Goal: Task Accomplishment & Management: Complete application form

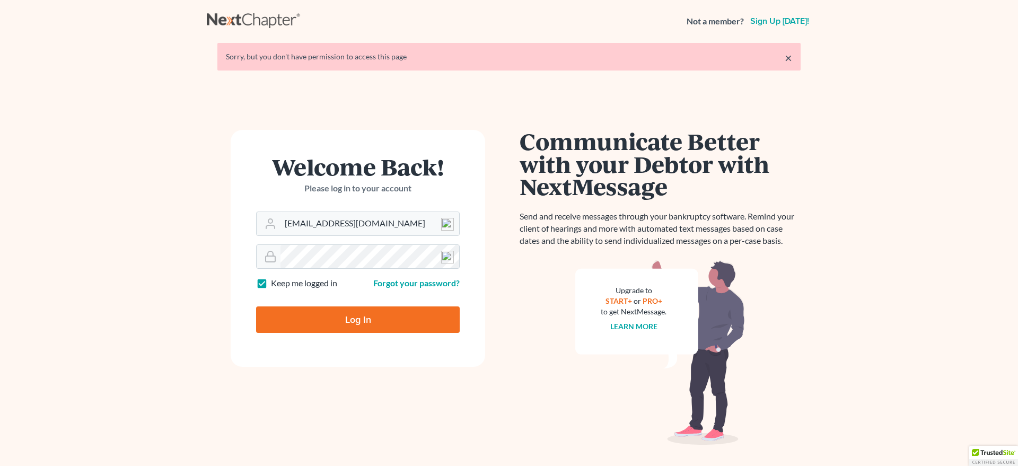
click at [350, 323] on input "Log In" at bounding box center [358, 319] width 204 height 27
type input "Thinking..."
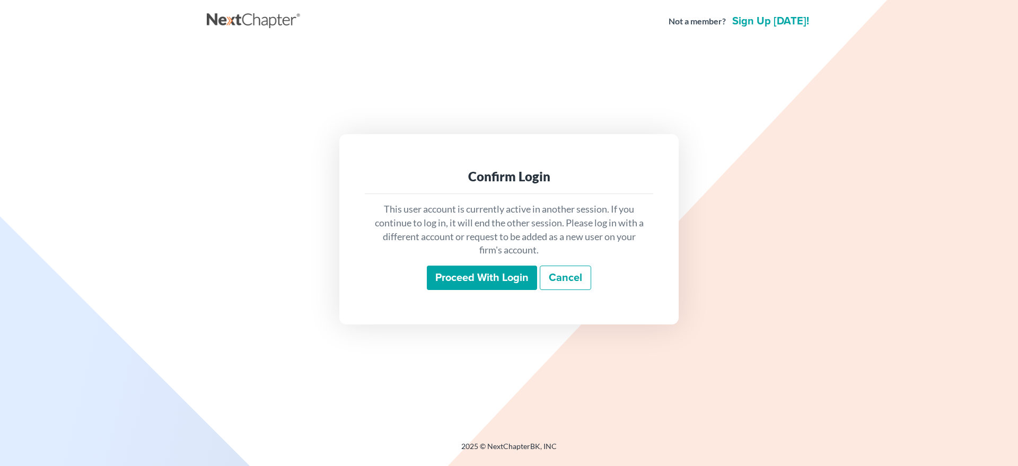
click at [454, 279] on input "Proceed with login" at bounding box center [482, 278] width 110 height 24
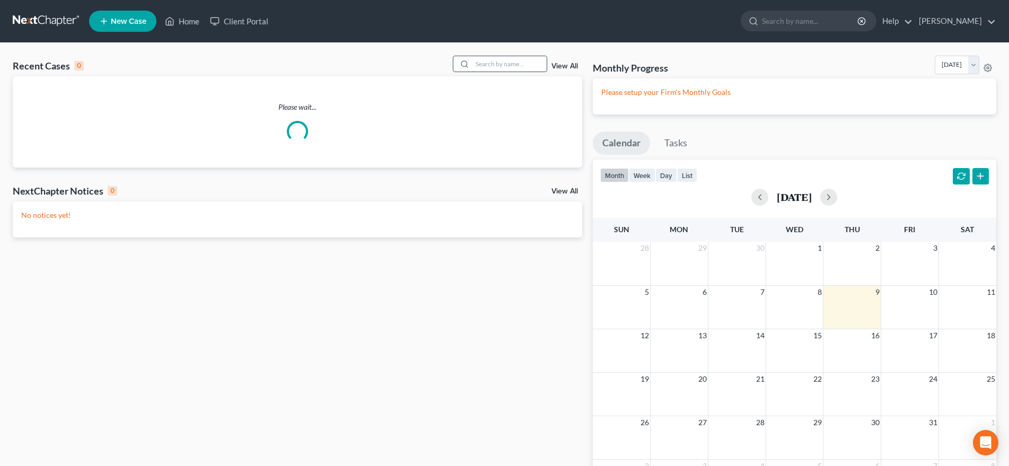
click at [477, 64] on input "search" at bounding box center [509, 63] width 74 height 15
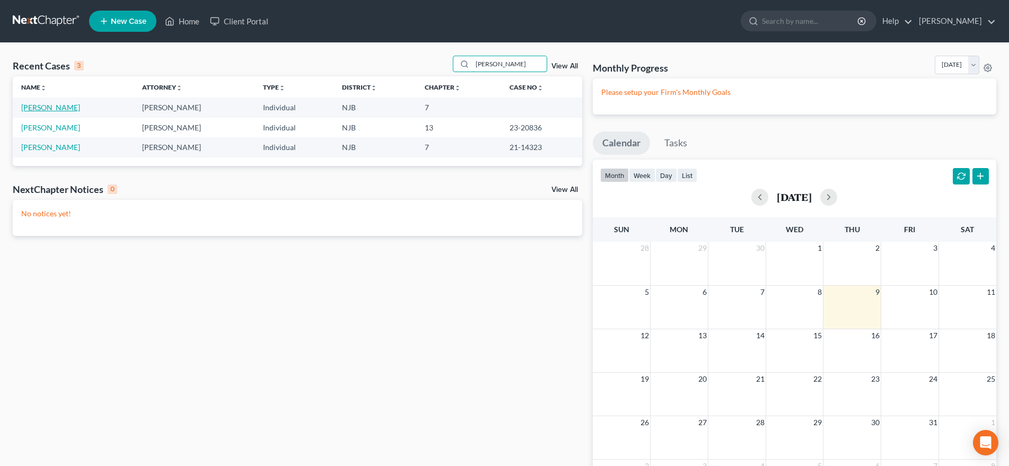
type input "[PERSON_NAME]"
click at [69, 109] on link "[PERSON_NAME]" at bounding box center [50, 107] width 59 height 9
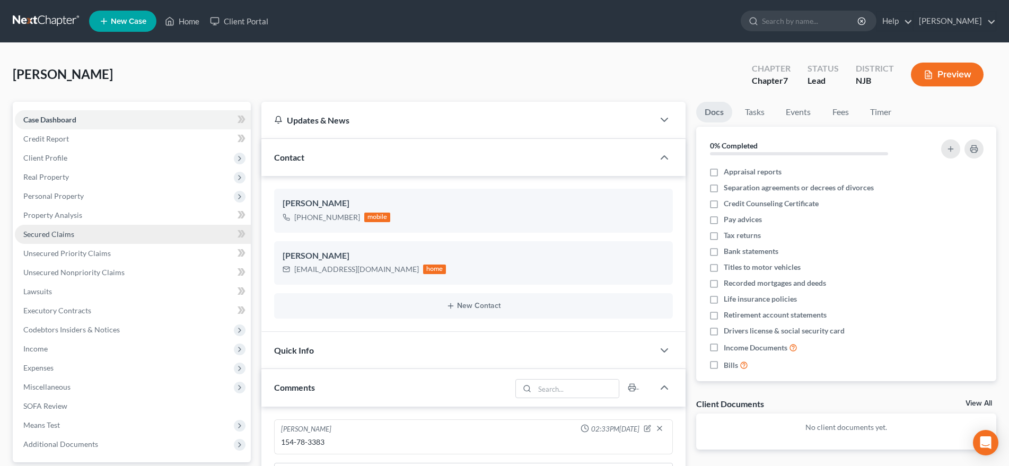
click at [111, 237] on link "Secured Claims" at bounding box center [133, 234] width 236 height 19
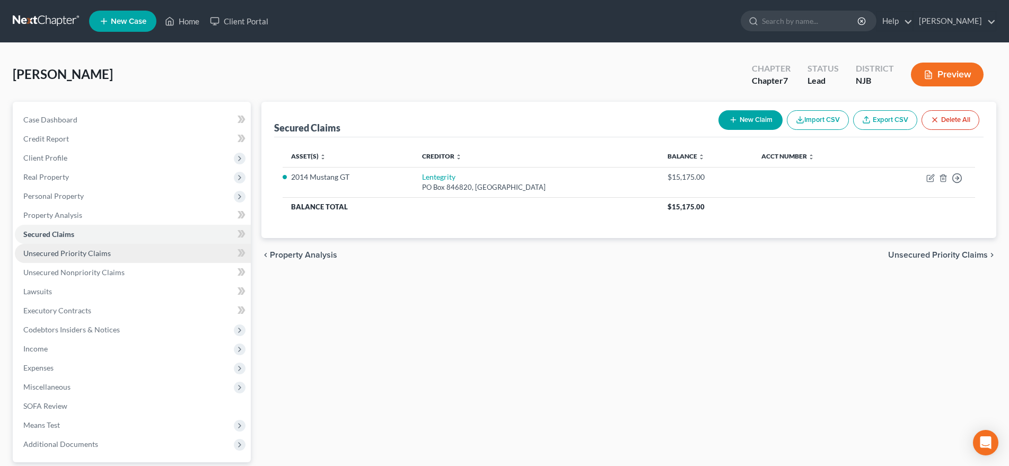
click at [99, 252] on span "Unsecured Priority Claims" at bounding box center [66, 253] width 87 height 9
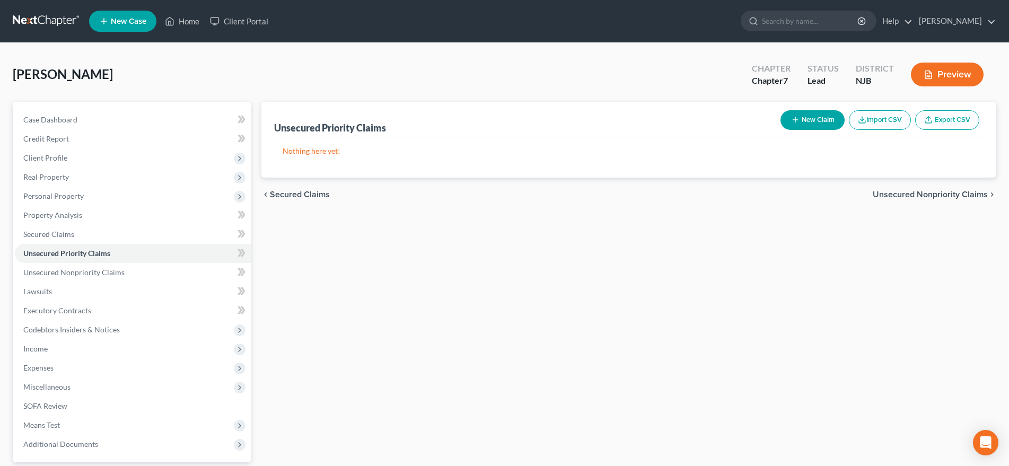
click at [803, 123] on button "New Claim" at bounding box center [813, 120] width 64 height 20
select select "0"
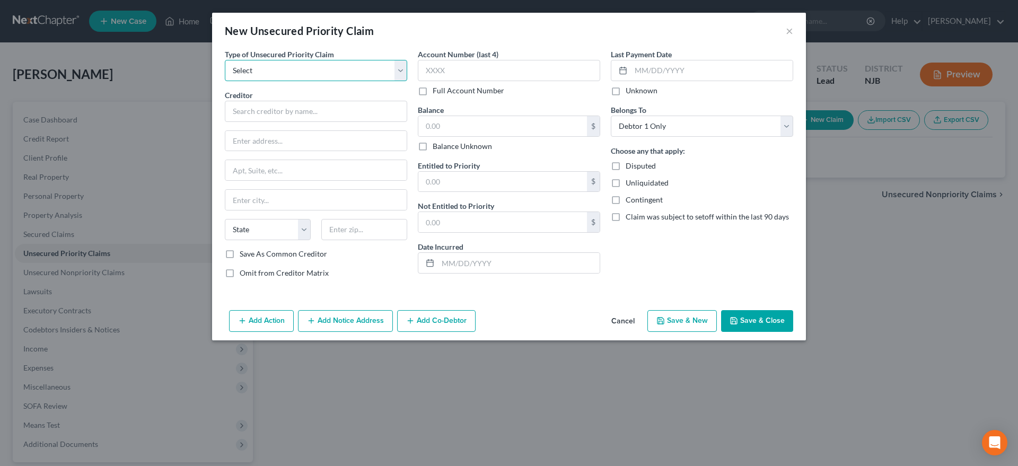
click at [225, 60] on select "Select Taxes & Other Government Units Domestic Support Obligations Extensions o…" at bounding box center [316, 70] width 182 height 21
click at [406, 28] on div "New Unsecured Priority Claim ×" at bounding box center [509, 31] width 594 height 36
click at [247, 117] on input "text" at bounding box center [316, 111] width 182 height 21
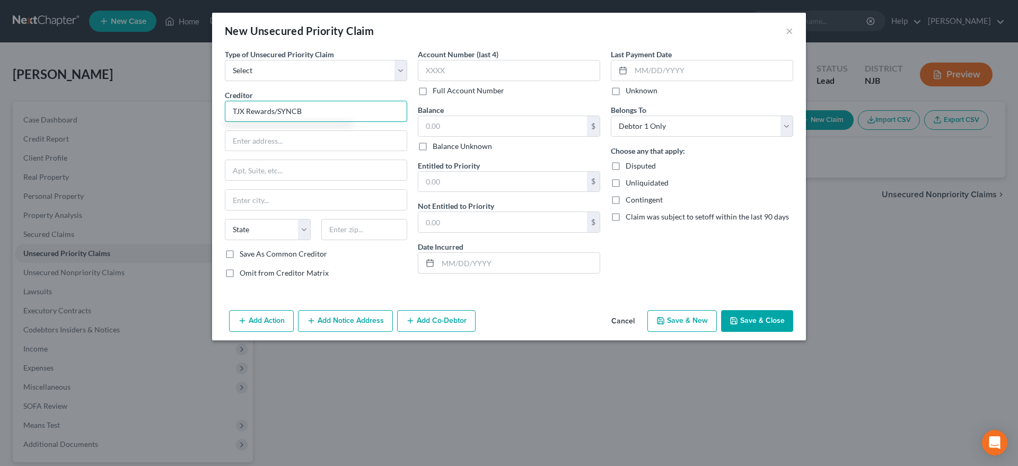
type input "TJX Rewards/SYNCB"
type input "PO Box 669819"
click at [337, 233] on input "text" at bounding box center [364, 229] width 86 height 21
type input "75266"
type input "[GEOGRAPHIC_DATA]"
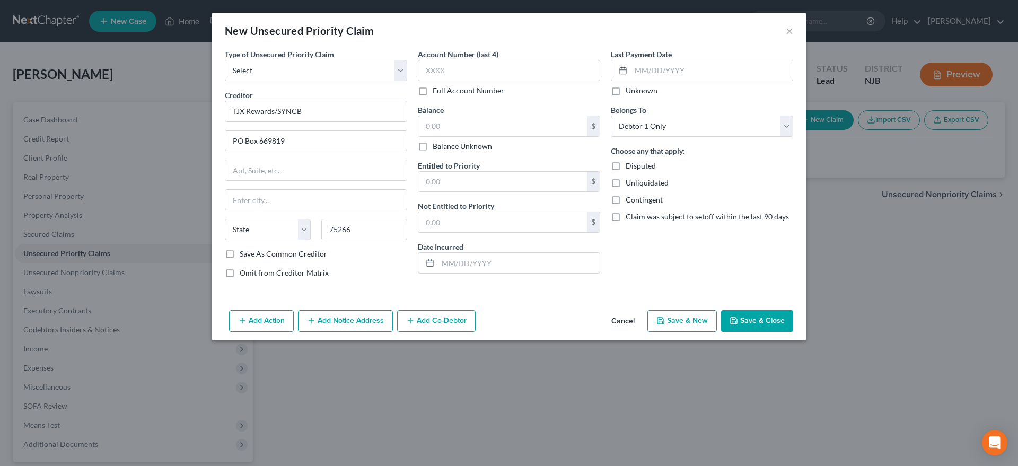
select select "45"
click at [393, 268] on div "Omit from Creditor Matrix" at bounding box center [316, 273] width 182 height 11
click at [465, 66] on input "text" at bounding box center [509, 70] width 182 height 21
type input "4067"
click at [785, 29] on div "New Unsecured Priority Claim ×" at bounding box center [509, 31] width 594 height 36
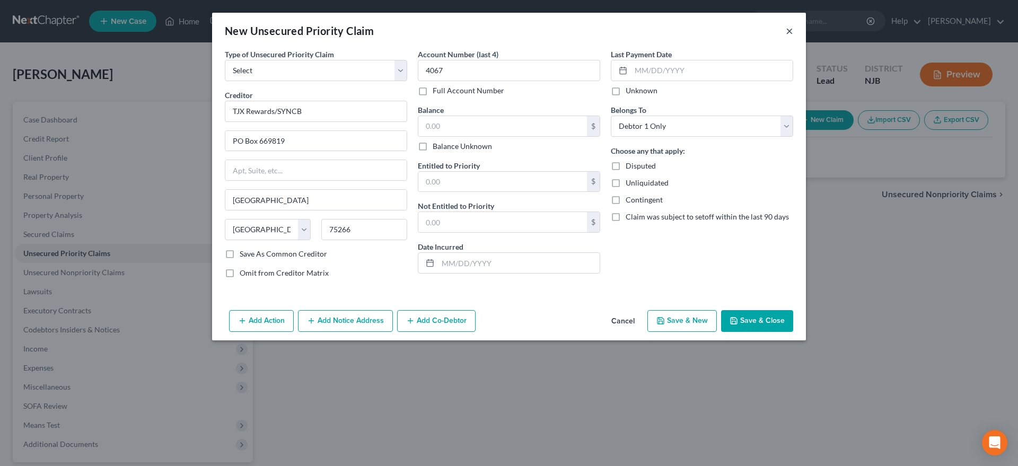
click at [788, 29] on button "×" at bounding box center [789, 30] width 7 height 13
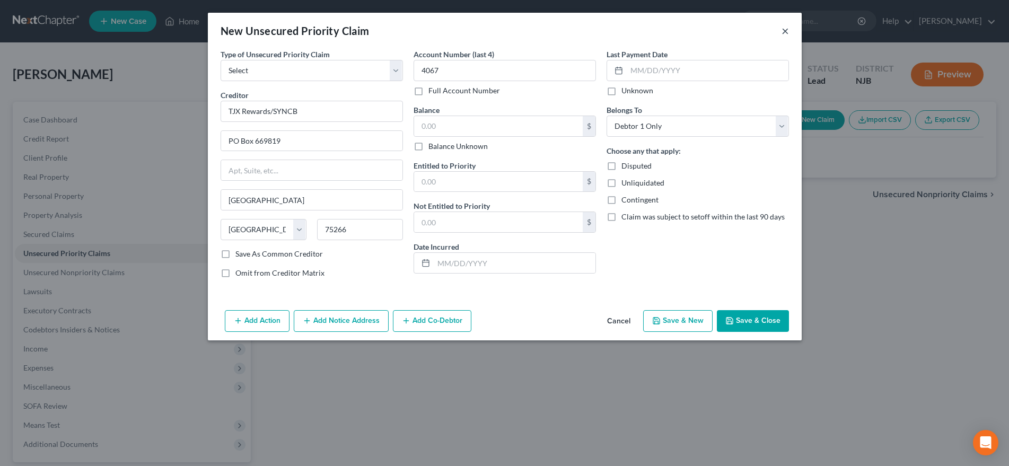
click at [788, 29] on div at bounding box center [504, 233] width 1009 height 466
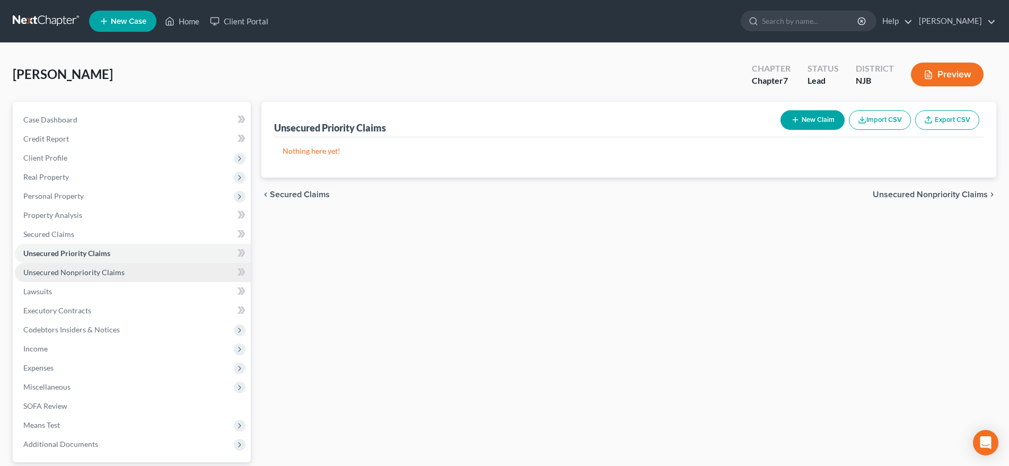
click at [106, 277] on link "Unsecured Nonpriority Claims" at bounding box center [133, 272] width 236 height 19
click at [818, 122] on button "New Claim" at bounding box center [813, 120] width 64 height 20
select select "0"
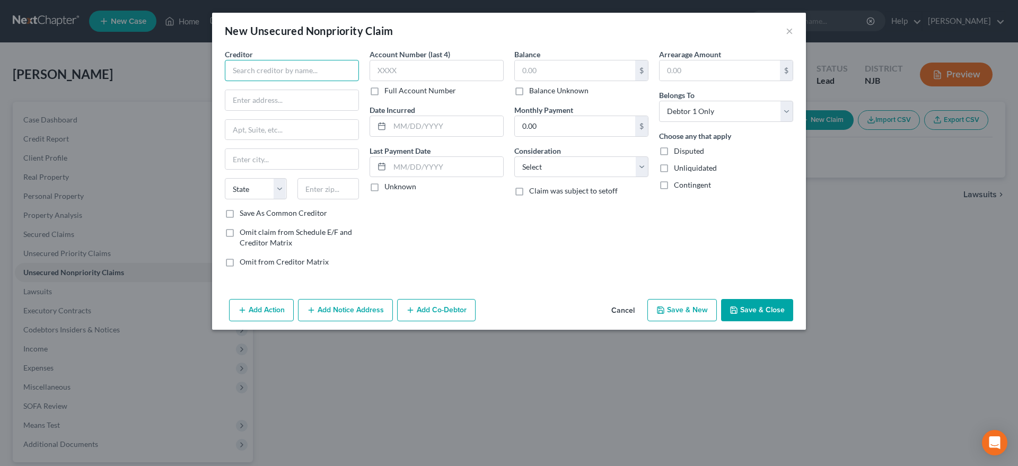
click at [265, 72] on input "text" at bounding box center [292, 70] width 134 height 21
type input "TJX Rewards/SYNCB"
type input "PO Box 669819"
type input "75266"
click at [443, 229] on div "Account Number (last 4) Full Account Number Date Incurred Last Payment Date Unk…" at bounding box center [436, 162] width 145 height 227
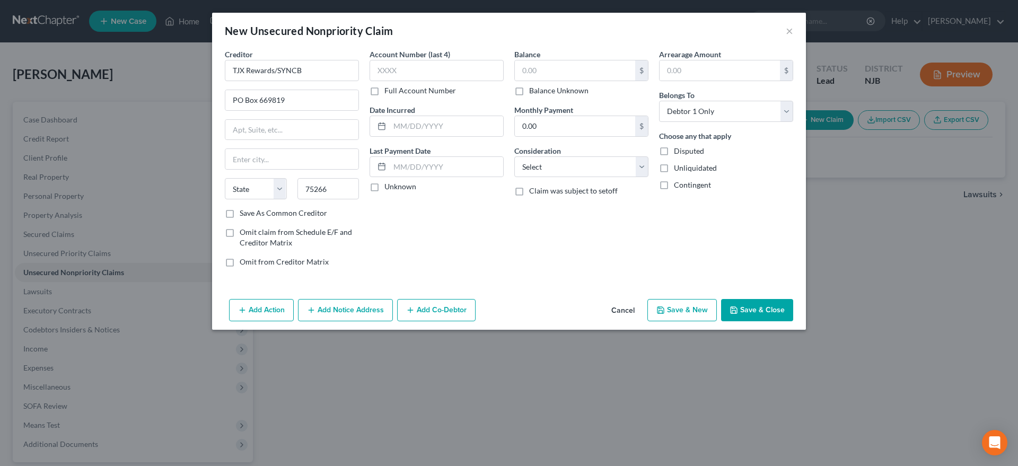
type input "[GEOGRAPHIC_DATA]"
select select "45"
click at [546, 72] on input "text" at bounding box center [575, 70] width 120 height 20
type input "4,415.00"
select select "2"
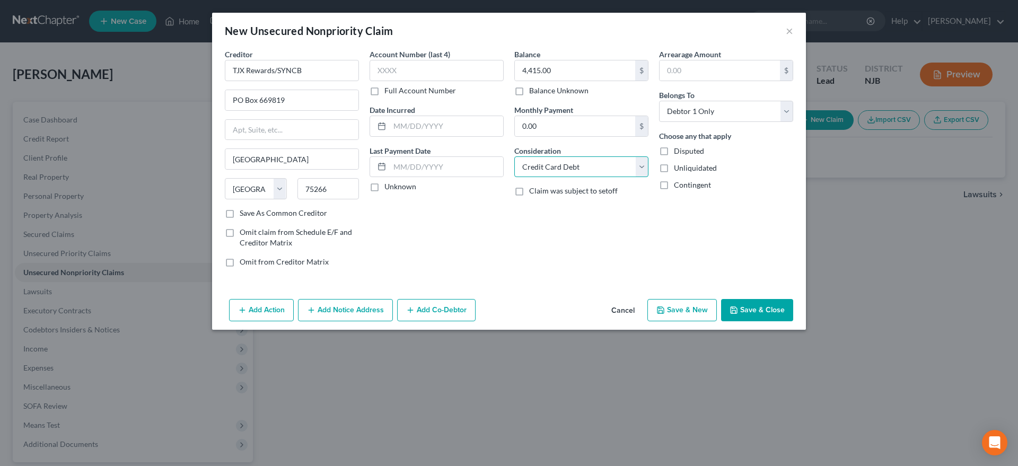
click option "Credit Card Debt" at bounding box center [0, 0] width 0 height 0
click at [662, 317] on button "Save & New" at bounding box center [681, 310] width 69 height 22
select select "0"
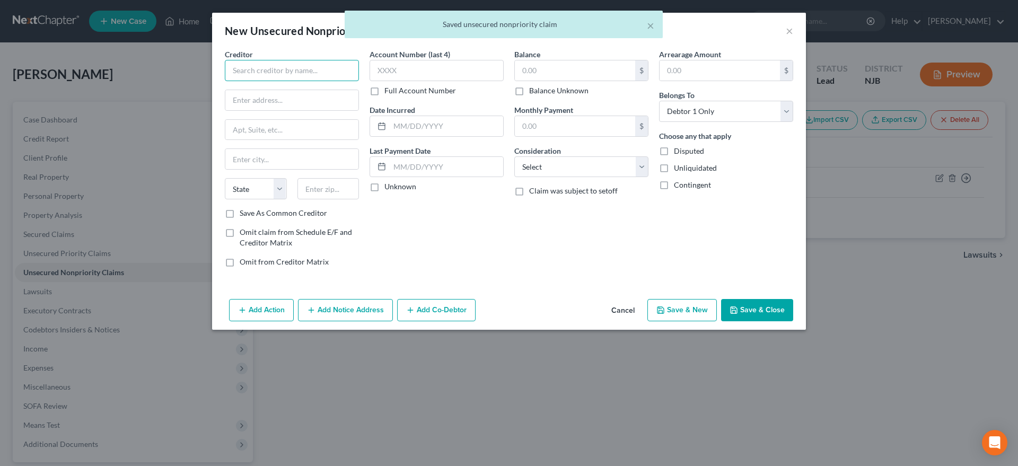
click at [248, 67] on input "text" at bounding box center [292, 70] width 134 height 21
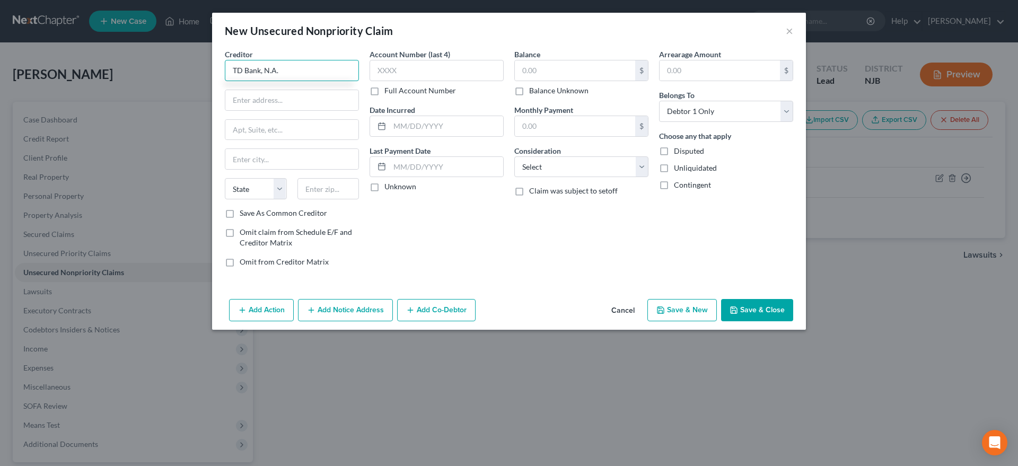
type input "TD Bank, N.A."
type input "PO Box 100290"
type input "29202"
type input "Columbia"
select select "42"
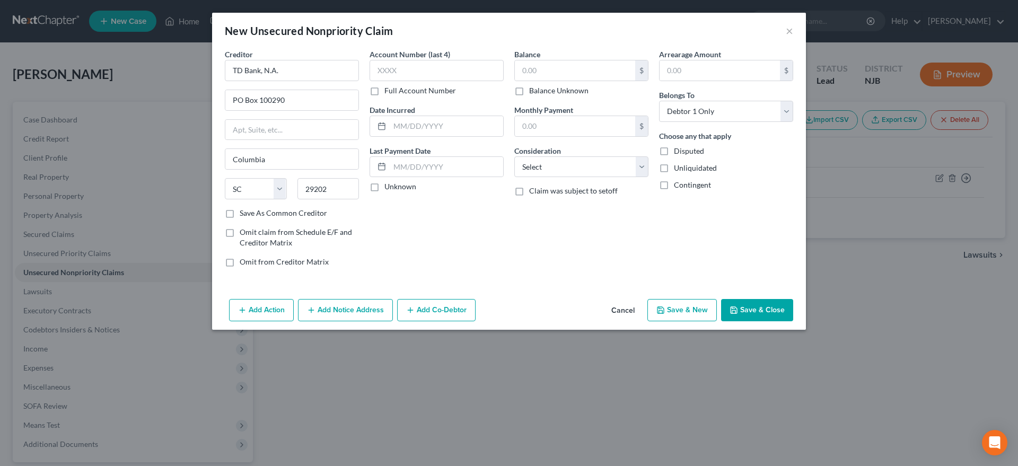
click at [450, 227] on div "Account Number (last 4) Full Account Number Date Incurred Last Payment Date Unk…" at bounding box center [436, 162] width 145 height 227
click at [547, 68] on input "text" at bounding box center [575, 70] width 120 height 20
type input "3,520.00"
select select "14"
click option "Other" at bounding box center [0, 0] width 0 height 0
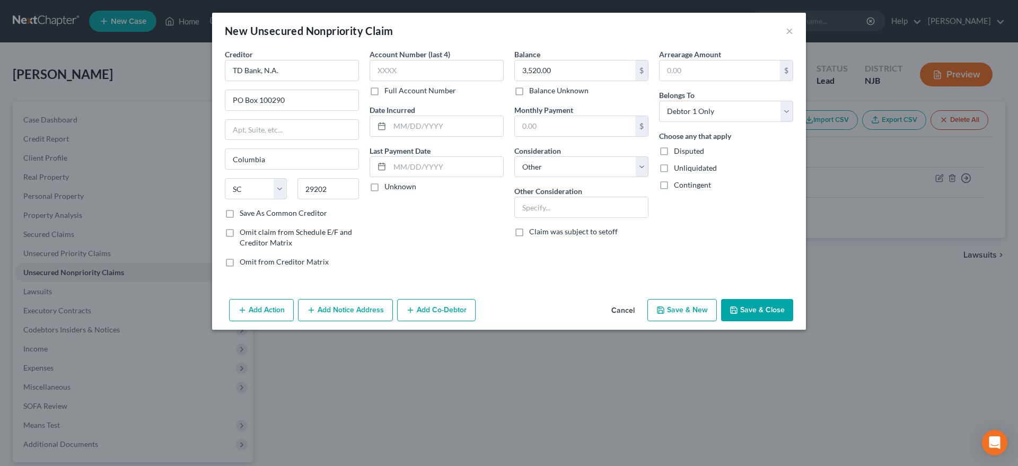
click at [673, 313] on button "Save & New" at bounding box center [681, 310] width 69 height 22
select select "0"
type input "0.00"
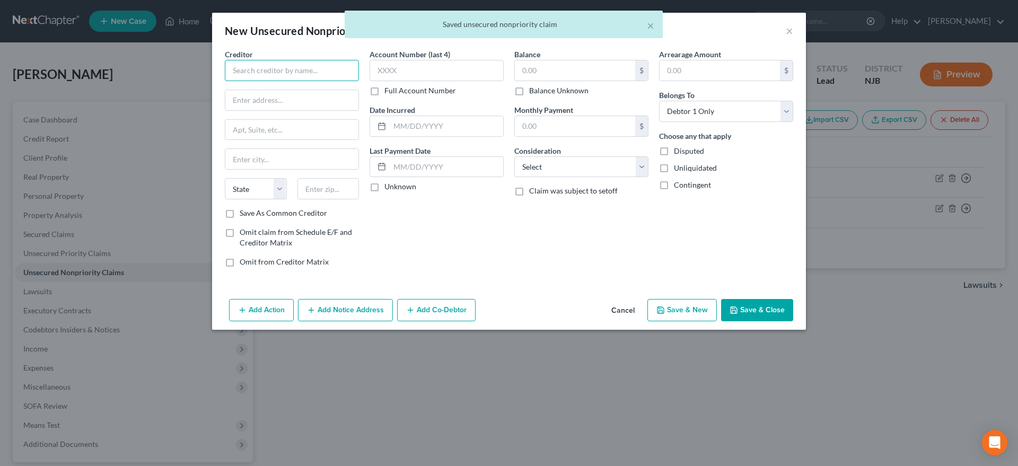
click at [256, 70] on input "text" at bounding box center [292, 70] width 134 height 21
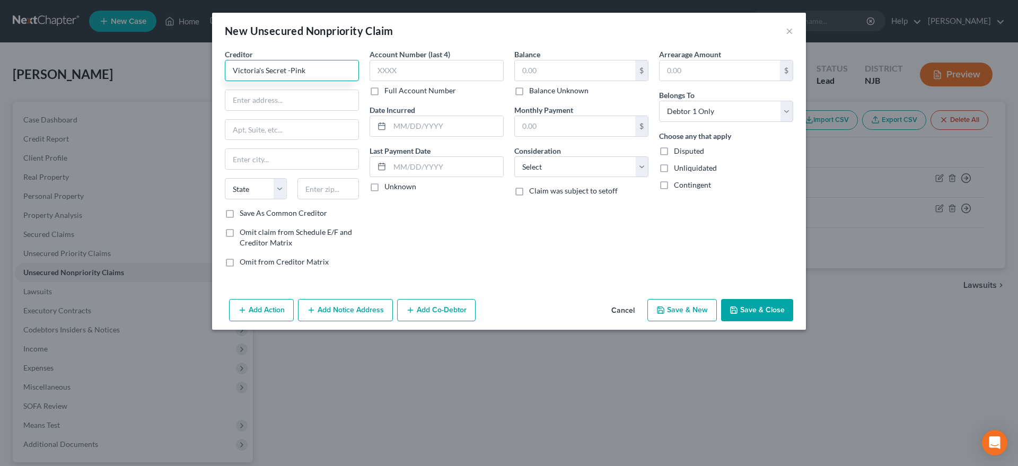
type input "Victoria's Secret -Pink"
type input "PO Box 650972"
type input "75265"
type input "[GEOGRAPHIC_DATA]"
select select "45"
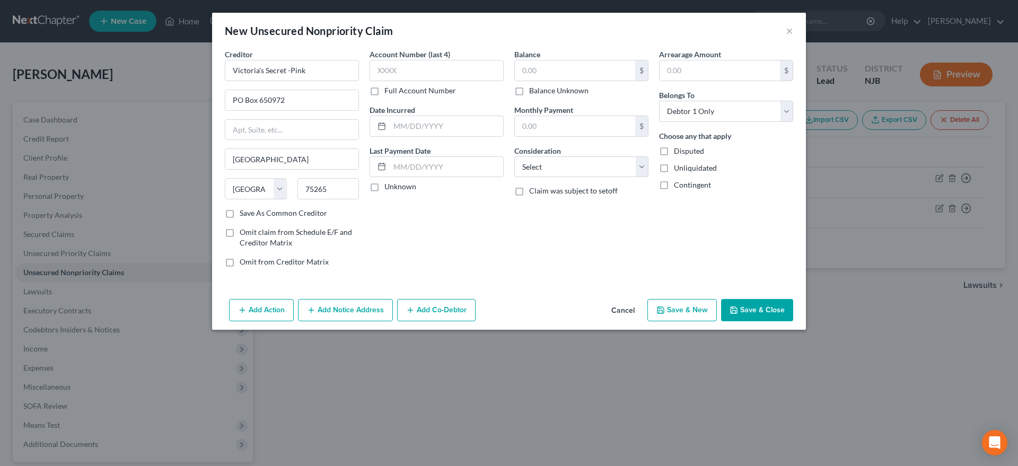
click at [431, 274] on div "Account Number (last 4) Full Account Number Date Incurred Last Payment Date Unk…" at bounding box center [436, 162] width 145 height 227
click at [542, 72] on input "text" at bounding box center [575, 70] width 120 height 20
type input "3,145.00"
click at [514, 156] on select "Select Cable / Satellite Services Collection Agency Credit Card Debt Debt Couns…" at bounding box center [581, 166] width 134 height 21
select select "2"
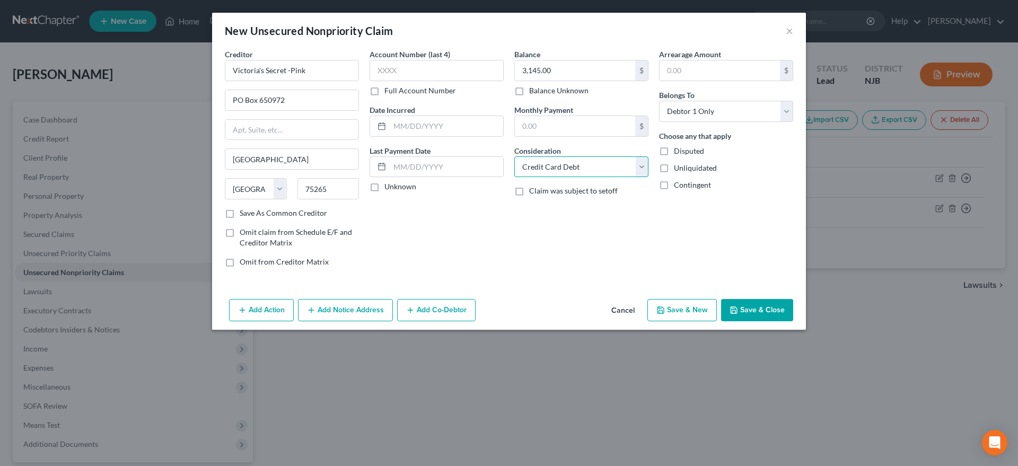
click option "Credit Card Debt" at bounding box center [0, 0] width 0 height 0
click at [668, 318] on button "Save & New" at bounding box center [681, 310] width 69 height 22
type input "0.00"
select select "0"
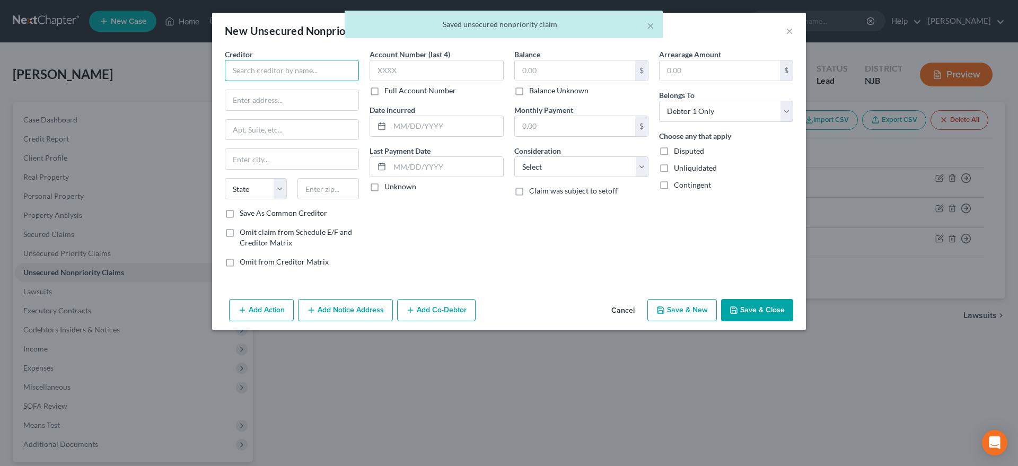
click at [250, 73] on input "text" at bounding box center [292, 70] width 134 height 21
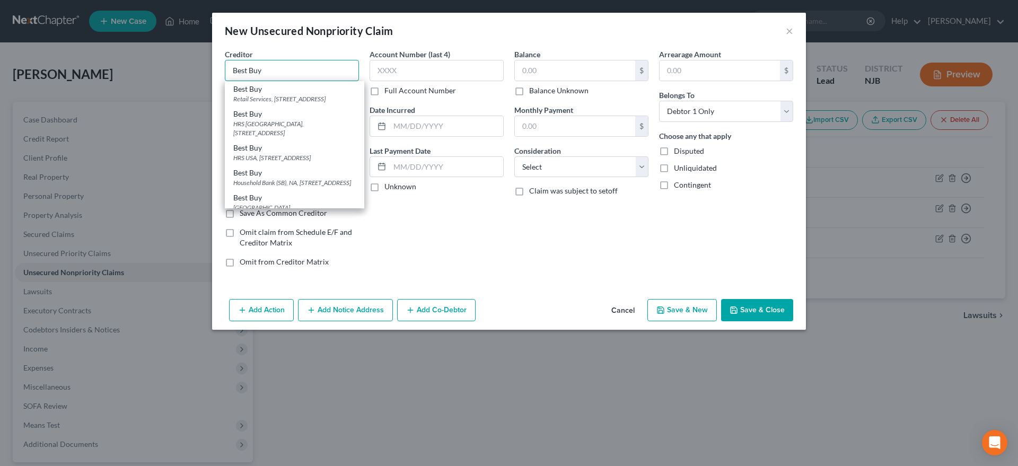
type input "Best Buy"
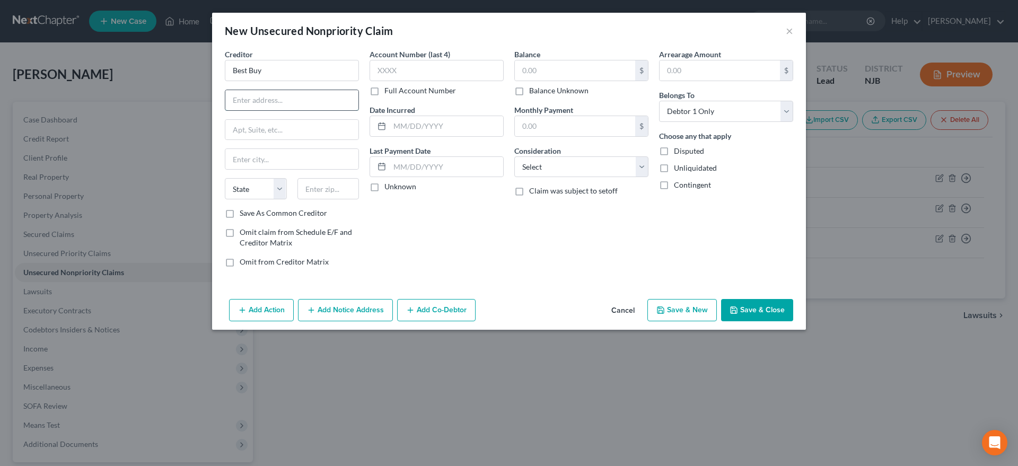
click at [241, 98] on input "text" at bounding box center [291, 100] width 133 height 20
type input "PO Box 70601"
type input "19176"
click at [431, 243] on div "Account Number (last 4) Full Account Number Date Incurred Last Payment Date Unk…" at bounding box center [436, 162] width 145 height 227
click at [442, 248] on div "Account Number (last 4) Full Account Number Date Incurred Last Payment Date Unk…" at bounding box center [436, 162] width 145 height 227
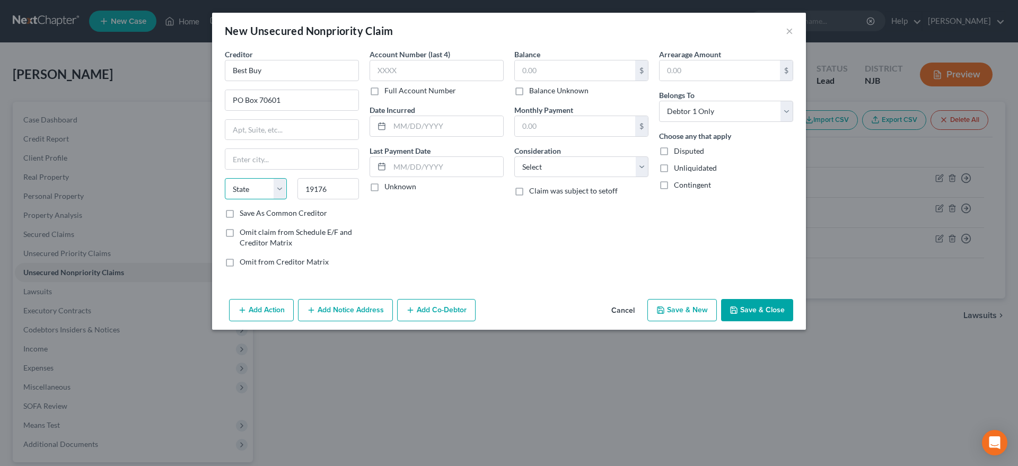
click at [225, 178] on select "State [US_STATE] AK AR AZ CA CO CT DE DC [GEOGRAPHIC_DATA] [GEOGRAPHIC_DATA] GU…" at bounding box center [256, 188] width 62 height 21
click option "PA" at bounding box center [0, 0] width 0 height 0
select select "40"
click at [246, 162] on input "text" at bounding box center [291, 159] width 133 height 20
type input "[GEOGRAPHIC_DATA]"
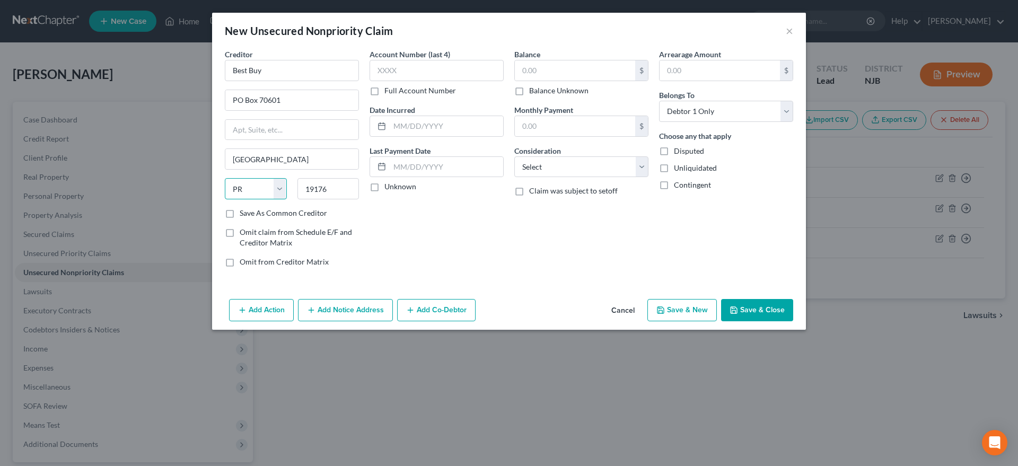
select select "39"
click option "PA" at bounding box center [0, 0] width 0 height 0
click at [565, 71] on input "text" at bounding box center [575, 70] width 120 height 20
type input "2,546.00"
click at [514, 156] on select "Select Cable / Satellite Services Collection Agency Credit Card Debt Debt Couns…" at bounding box center [581, 166] width 134 height 21
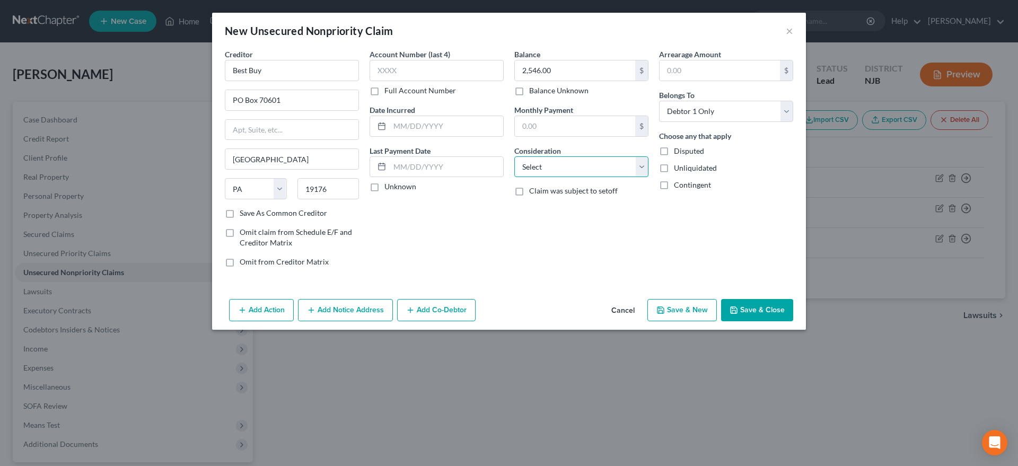
select select "2"
click option "Credit Card Debt" at bounding box center [0, 0] width 0 height 0
click at [667, 317] on button "Save & New" at bounding box center [681, 310] width 69 height 22
select select "0"
click at [789, 32] on button "×" at bounding box center [789, 30] width 7 height 13
